Goal: Task Accomplishment & Management: Use online tool/utility

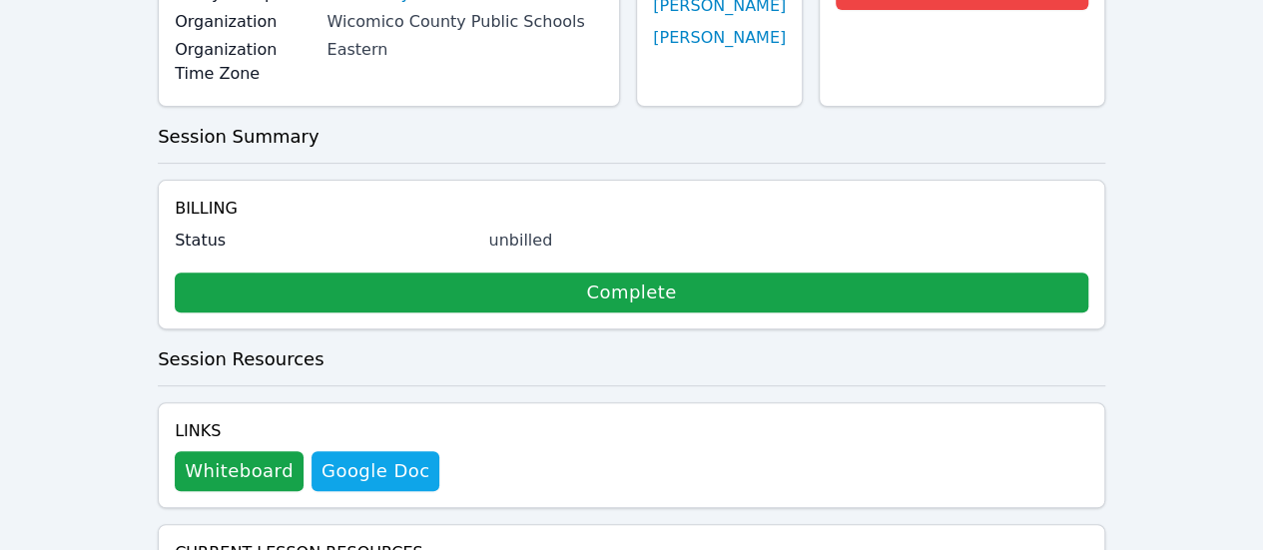
scroll to position [299, 0]
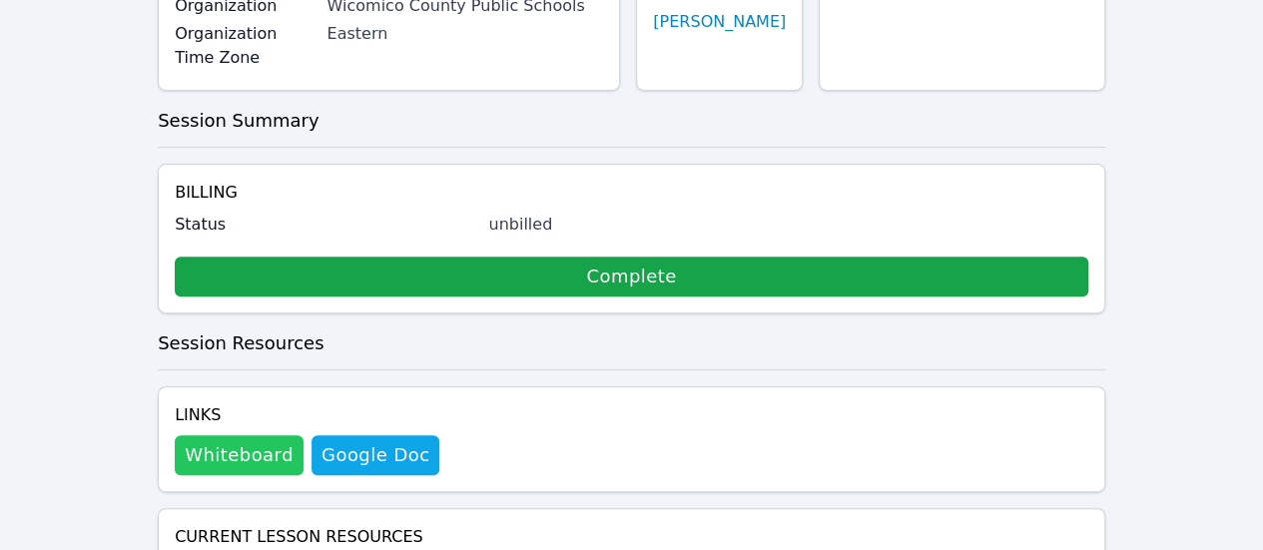
click at [272, 435] on button "Whiteboard" at bounding box center [239, 455] width 129 height 40
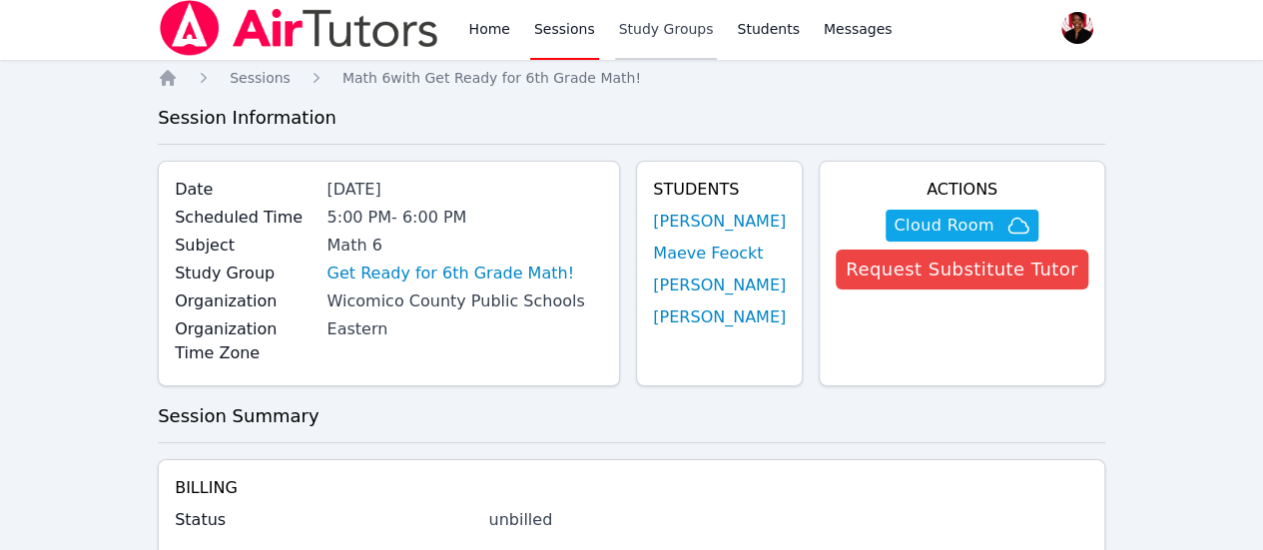
scroll to position [0, 0]
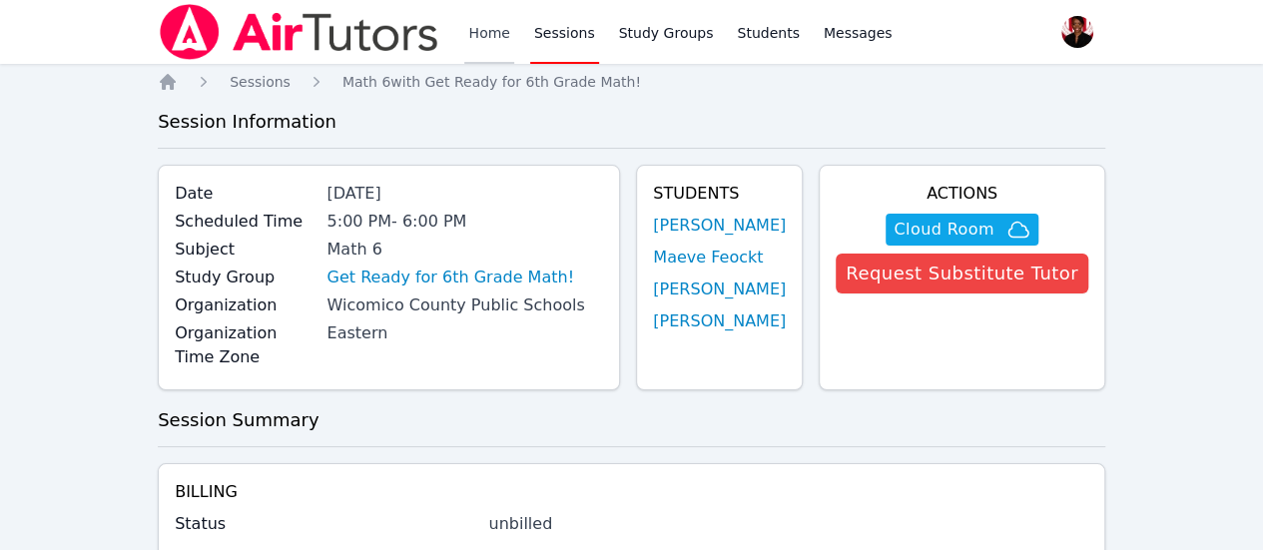
click at [493, 48] on link "Home" at bounding box center [488, 32] width 49 height 64
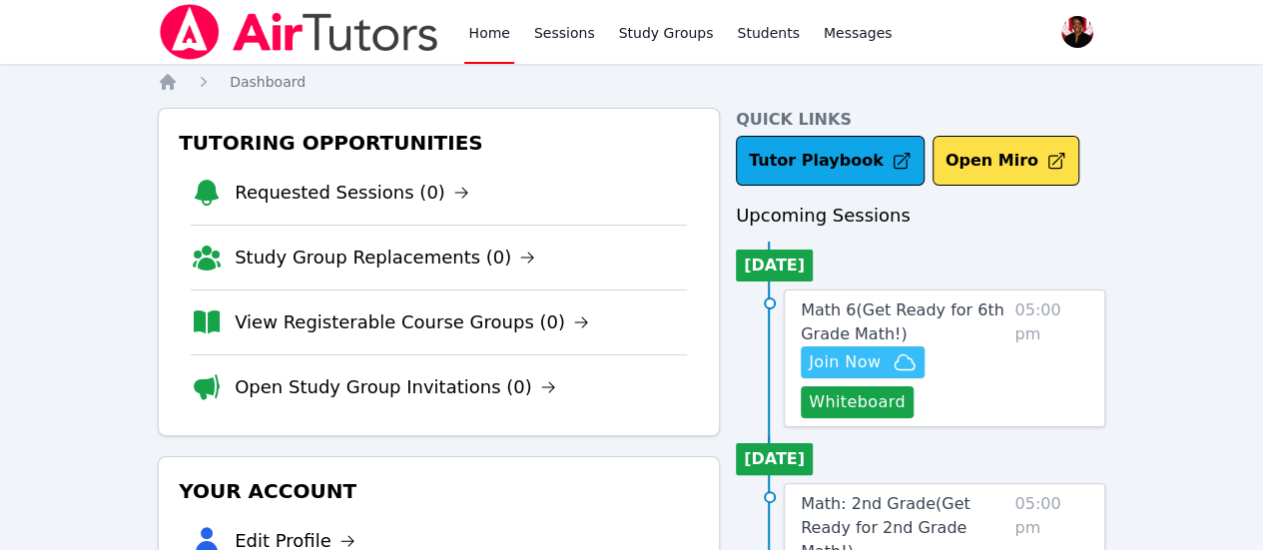
click at [898, 351] on span "Join Now" at bounding box center [863, 362] width 108 height 24
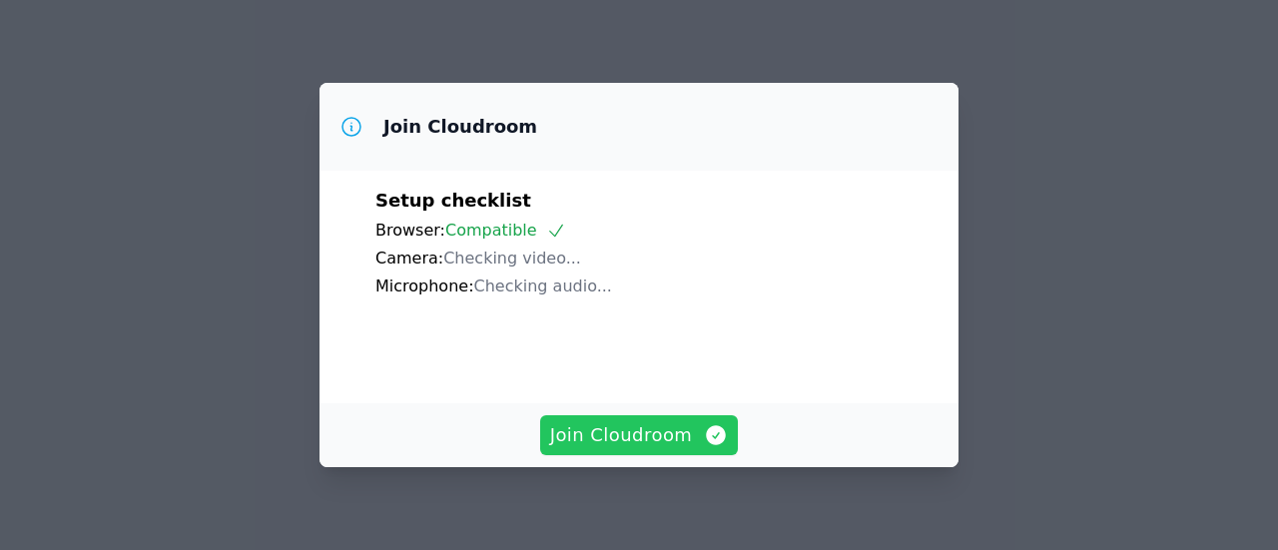
click at [588, 440] on span "Join Cloudroom" at bounding box center [639, 435] width 179 height 28
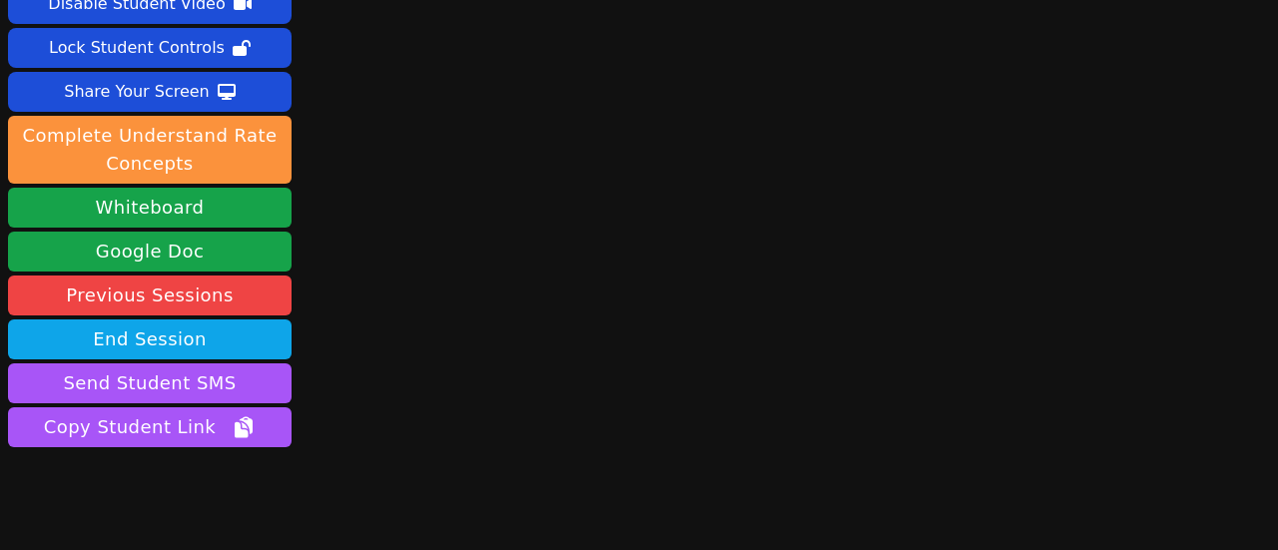
scroll to position [168, 0]
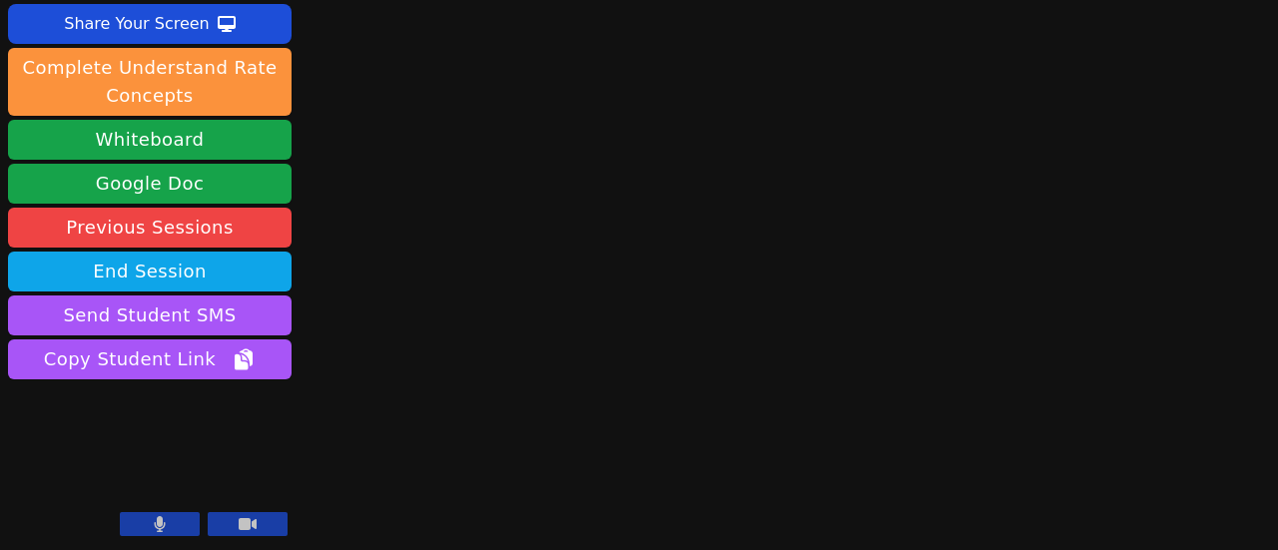
click at [168, 530] on button at bounding box center [160, 524] width 80 height 24
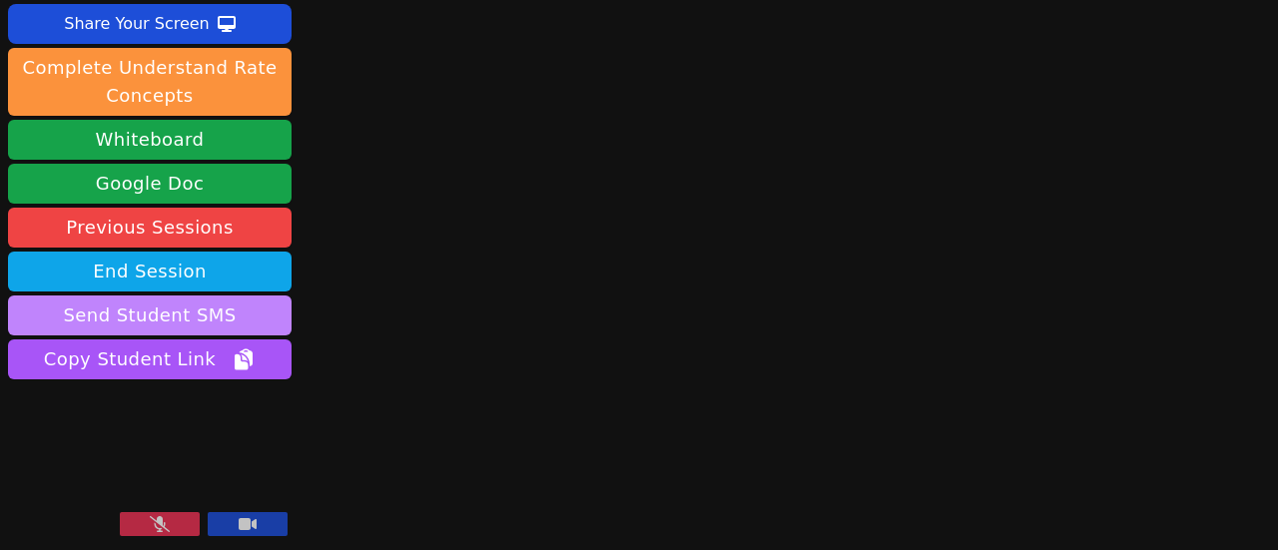
click at [244, 306] on button "Send Student SMS" at bounding box center [149, 315] width 283 height 40
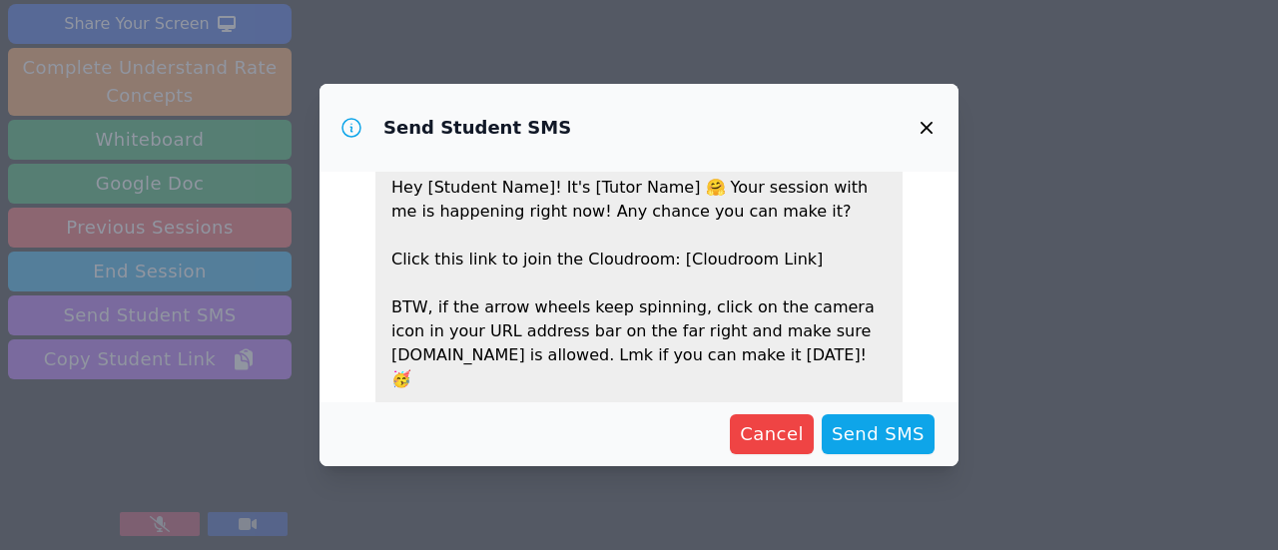
scroll to position [194, 0]
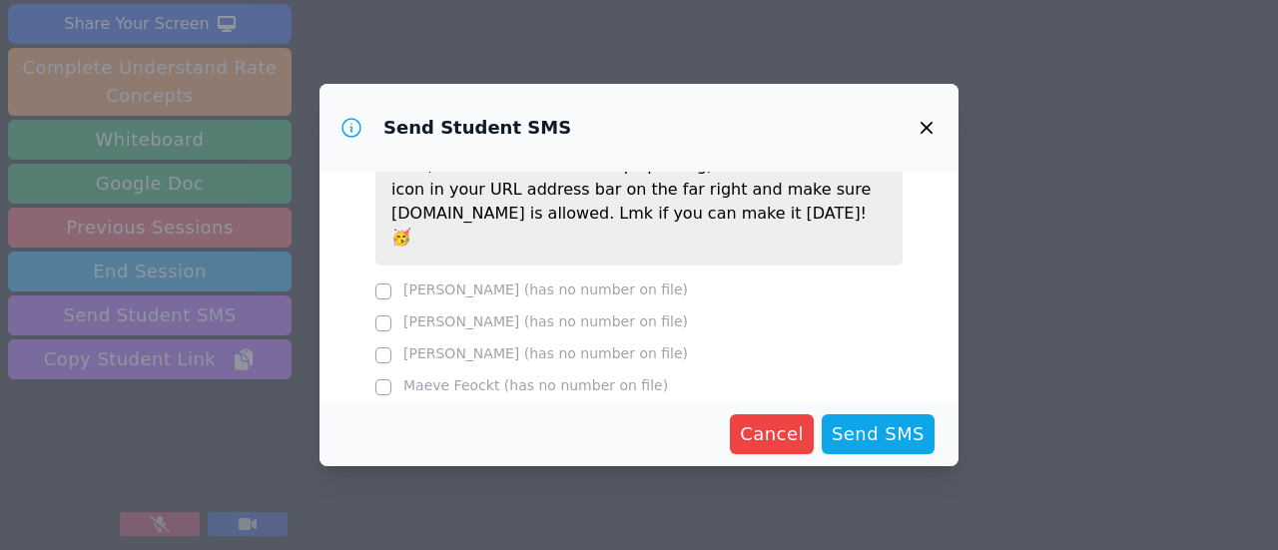
click at [459, 311] on div "Zaria Dale (has no number on file)" at bounding box center [545, 321] width 284 height 20
click at [803, 434] on span "Cancel" at bounding box center [772, 434] width 64 height 28
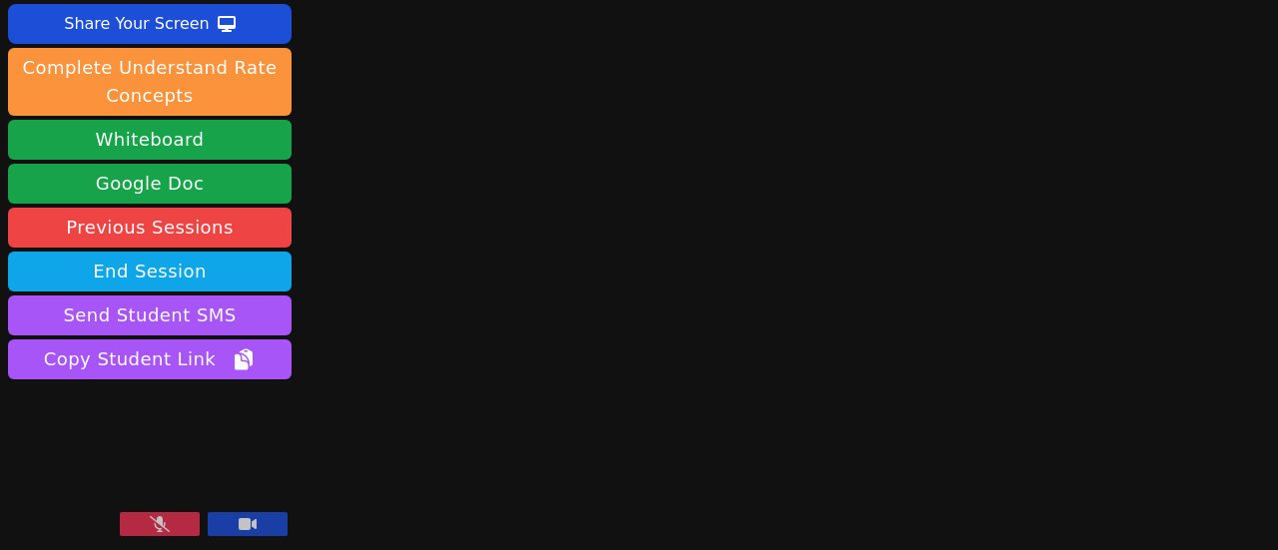
click at [1247, 378] on div "Session ends in 00:53:47 Mute Students Disable Student Video Lock Student Contr…" at bounding box center [639, 107] width 1278 height 550
click at [1231, 353] on div "Session ends in 00:46:57 Mute Students Disable Student Video Lock Student Contr…" at bounding box center [639, 107] width 1278 height 550
click at [1204, 346] on div "Session ends in 00:46:40 Mute Students Disable Student Video Lock Student Contr…" at bounding box center [639, 107] width 1278 height 550
click at [1181, 330] on div "Session ends in 00:45:39 Mute Students Disable Student Video Lock Student Contr…" at bounding box center [639, 107] width 1278 height 550
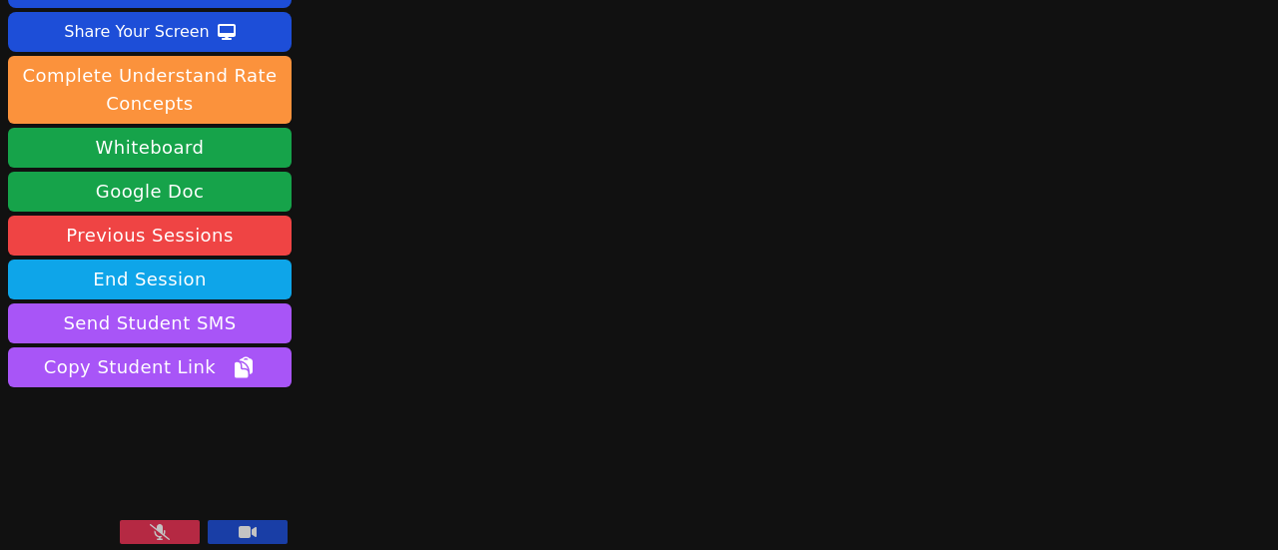
scroll to position [168, 0]
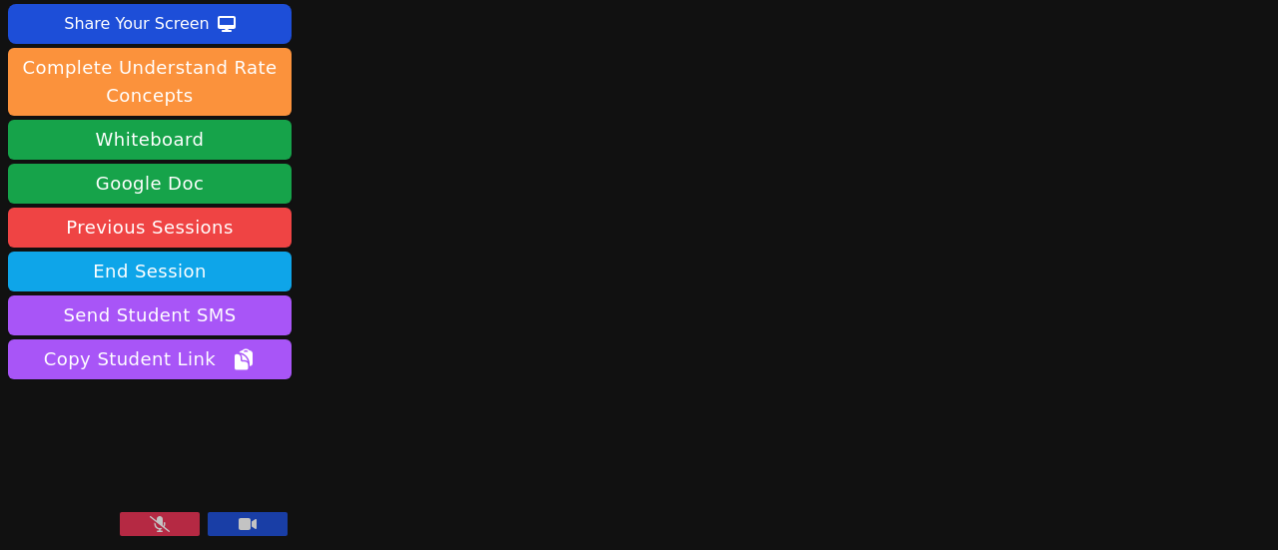
click at [1182, 225] on div "Session ends in 00:45:11 Mute Students Disable Student Video Lock Student Contr…" at bounding box center [639, 107] width 1278 height 550
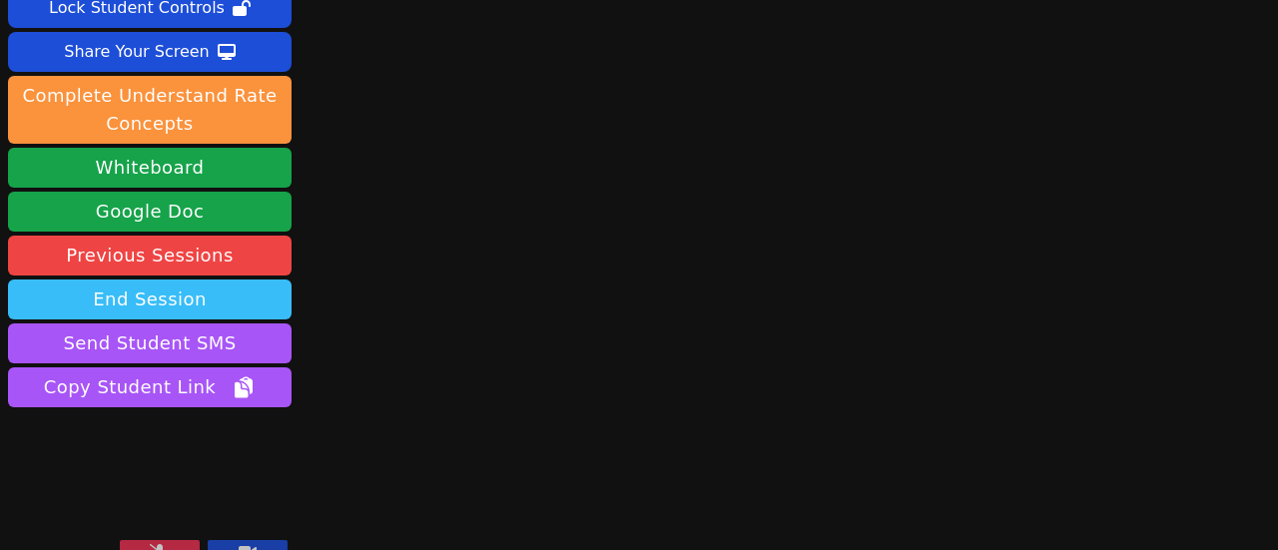
click at [206, 279] on button "End Session" at bounding box center [149, 299] width 283 height 40
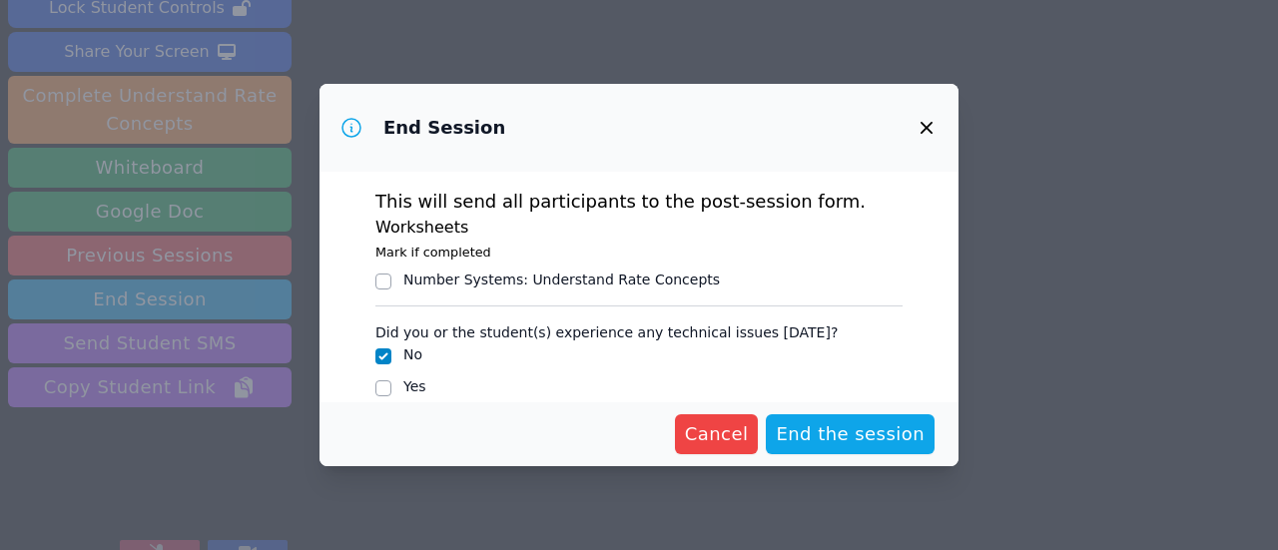
click at [872, 398] on div "Yes" at bounding box center [638, 388] width 527 height 24
click at [882, 438] on span "End the session" at bounding box center [850, 434] width 149 height 28
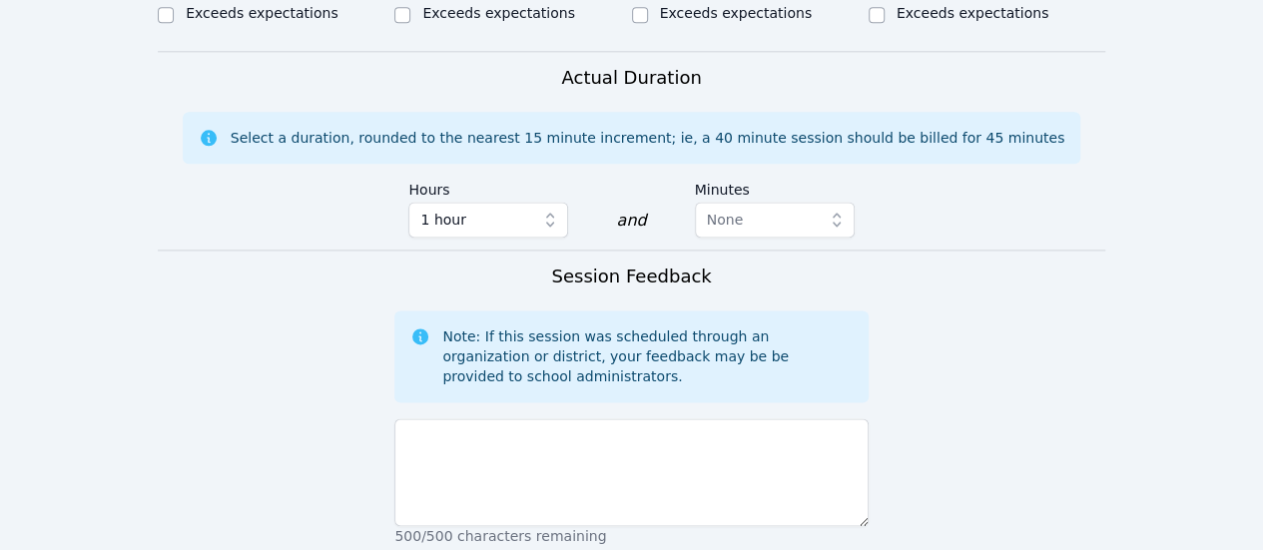
scroll to position [1214, 0]
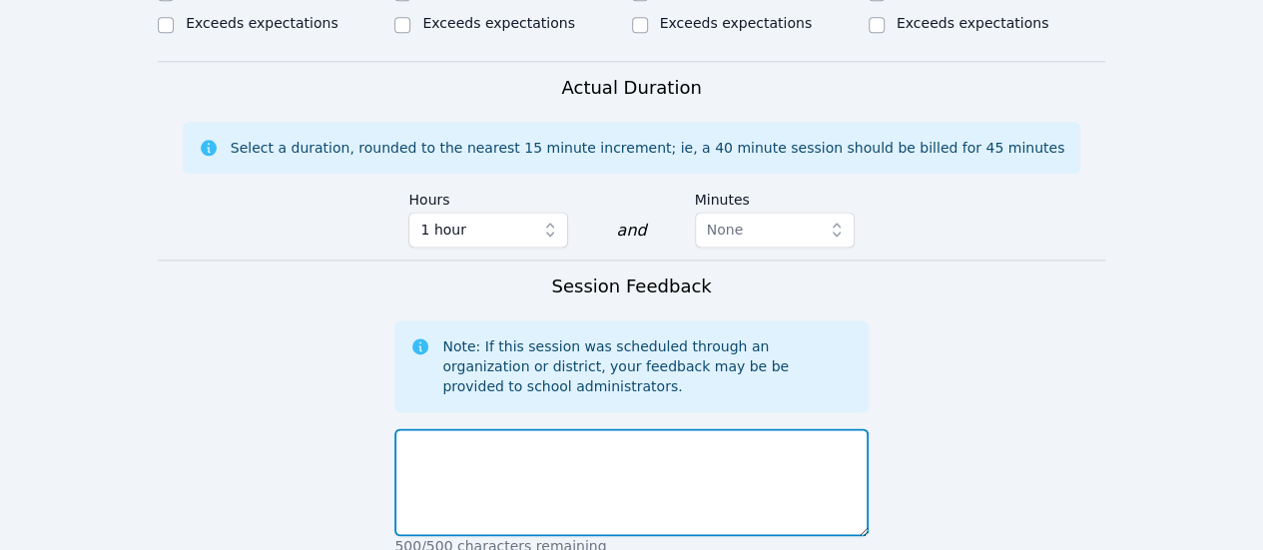
click at [677, 428] on textarea at bounding box center [630, 482] width 473 height 108
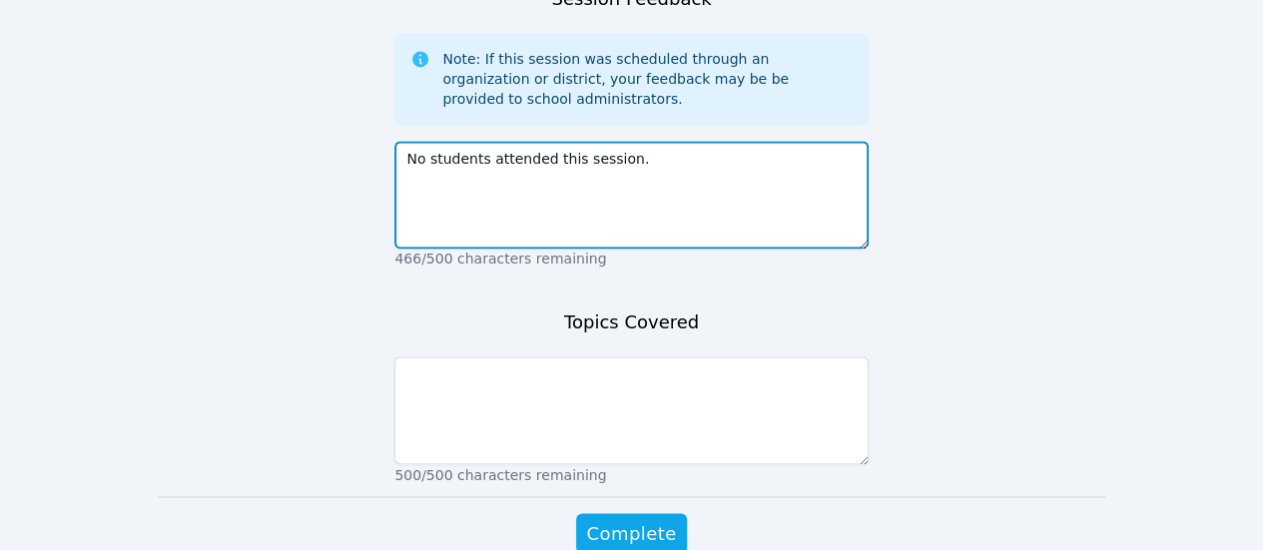
type textarea "No students attended this session."
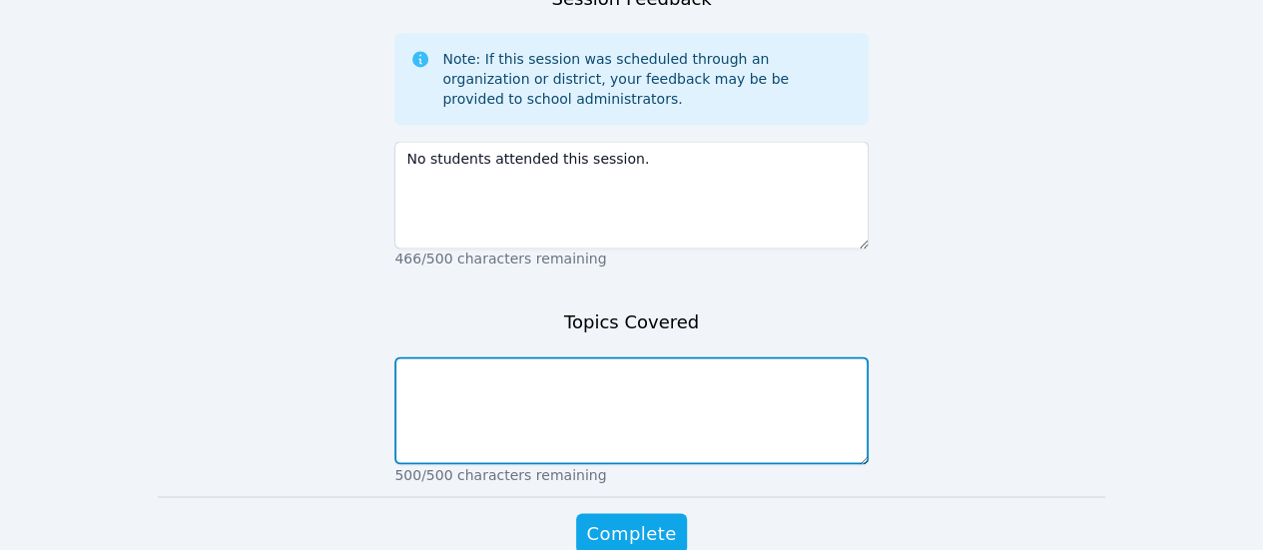
click at [461, 356] on textarea at bounding box center [630, 410] width 473 height 108
type textarea "N/A"
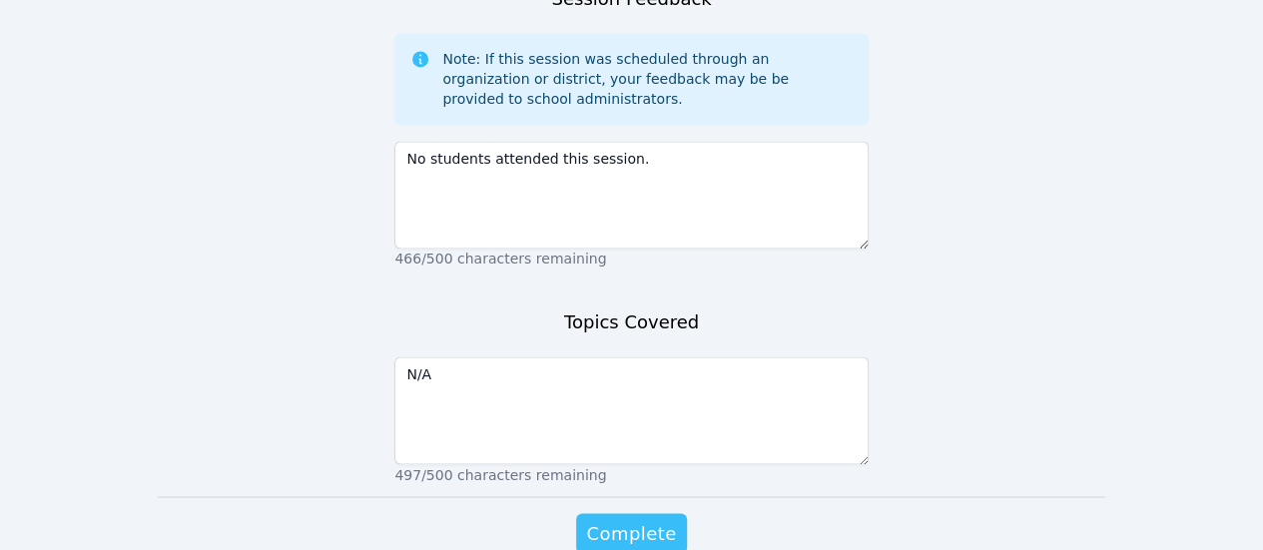
click at [609, 513] on button "Complete" at bounding box center [631, 533] width 110 height 40
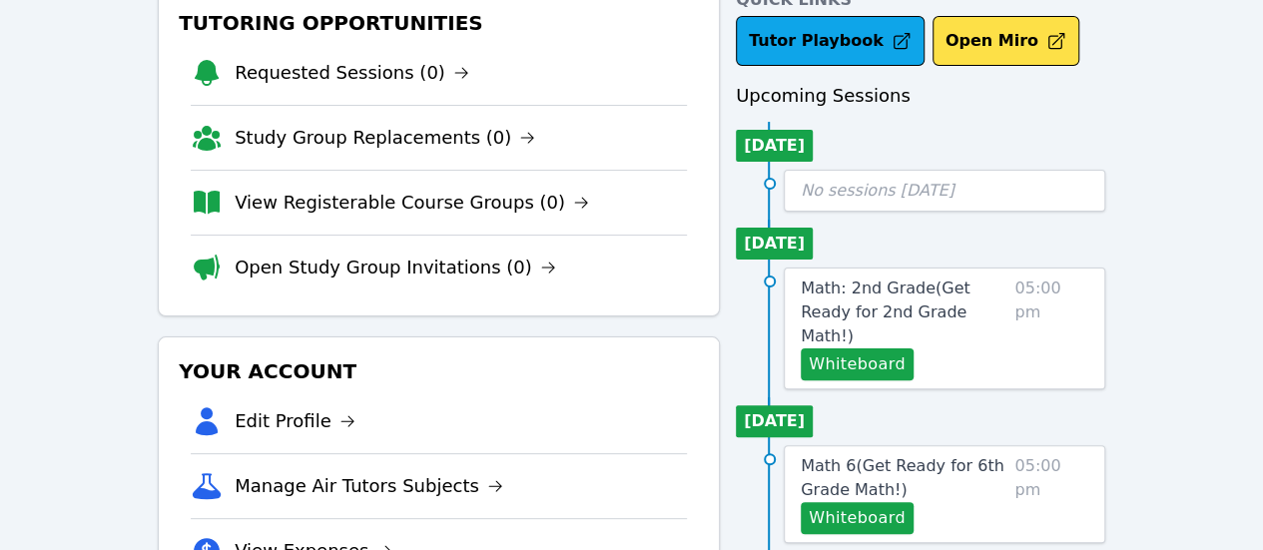
scroll to position [271, 0]
